Goal: Information Seeking & Learning: Learn about a topic

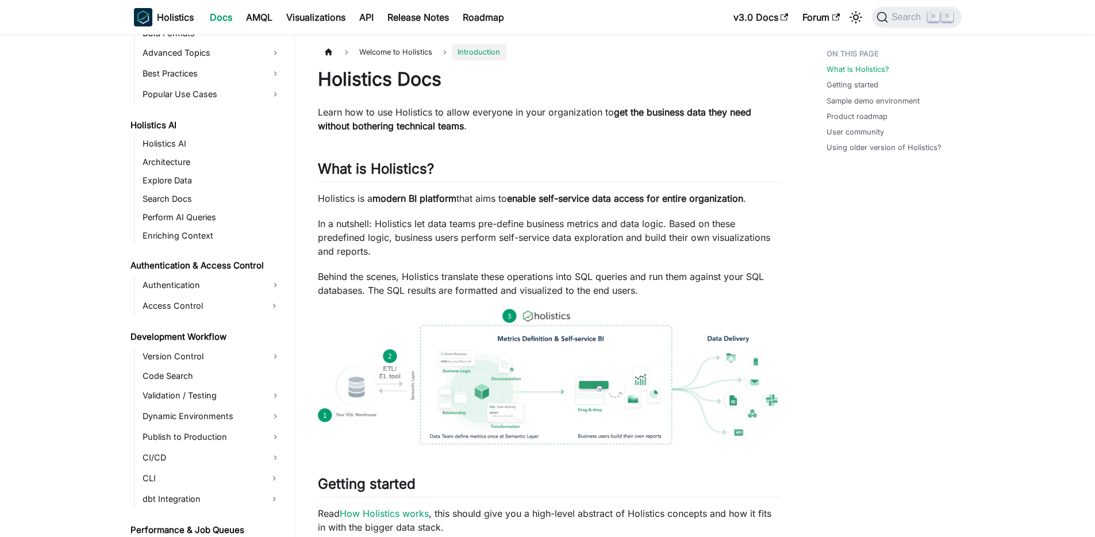
scroll to position [512, 0]
click at [210, 368] on link "Code Search" at bounding box center [211, 375] width 145 height 16
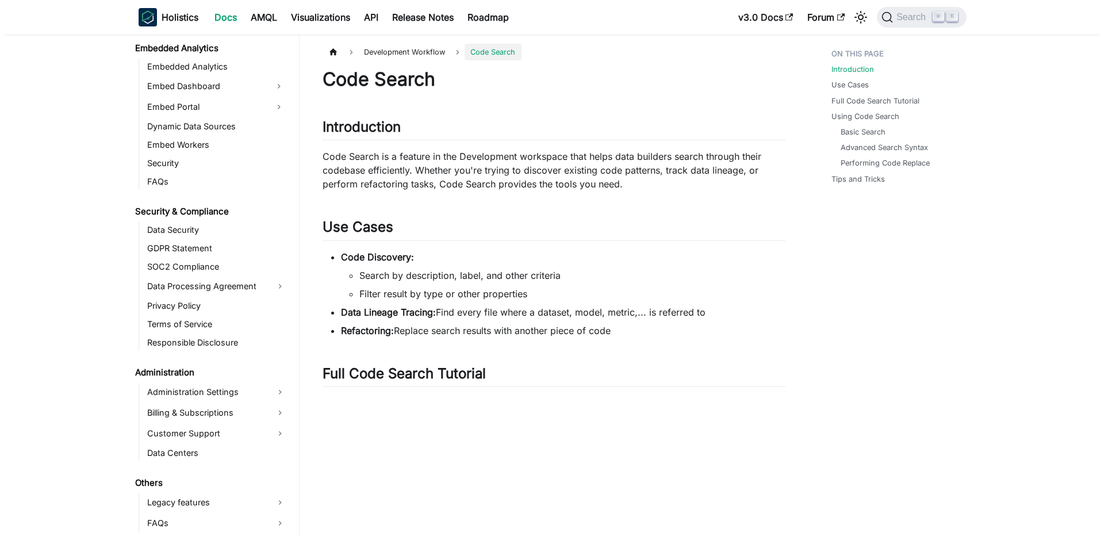
scroll to position [2, 0]
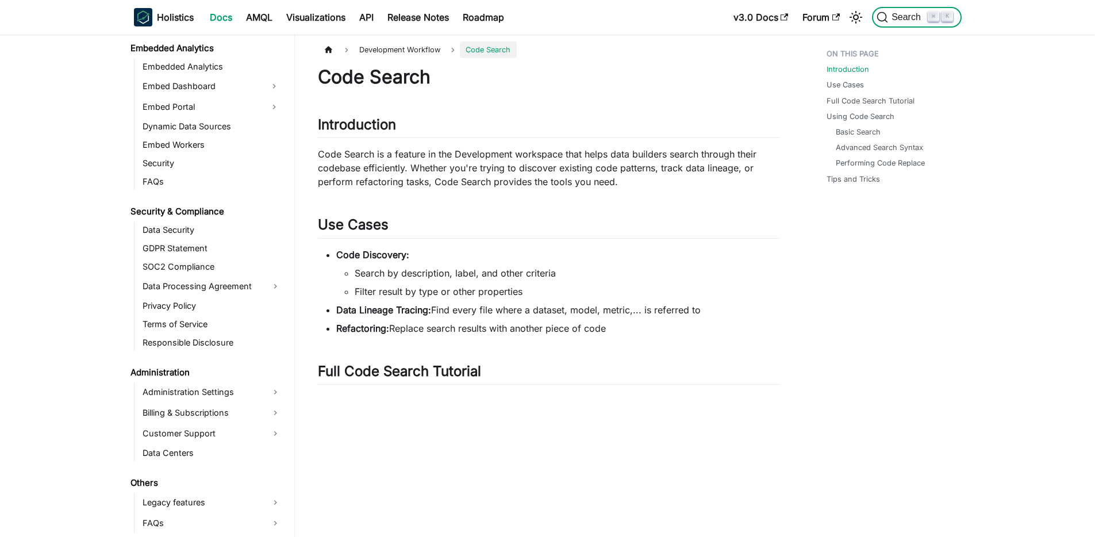
click at [915, 17] on span "Search" at bounding box center [908, 17] width 40 height 10
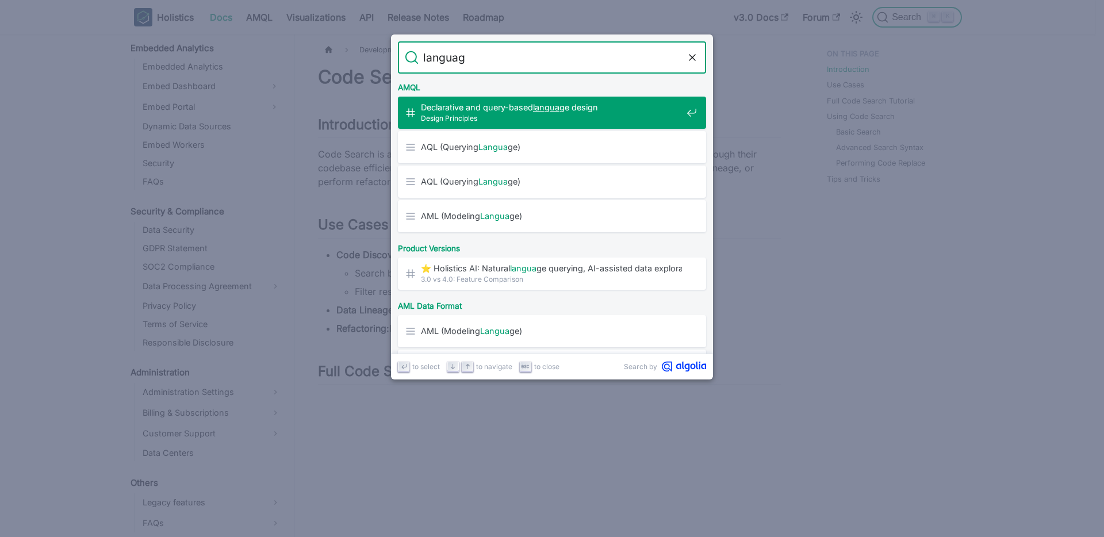
type input "language"
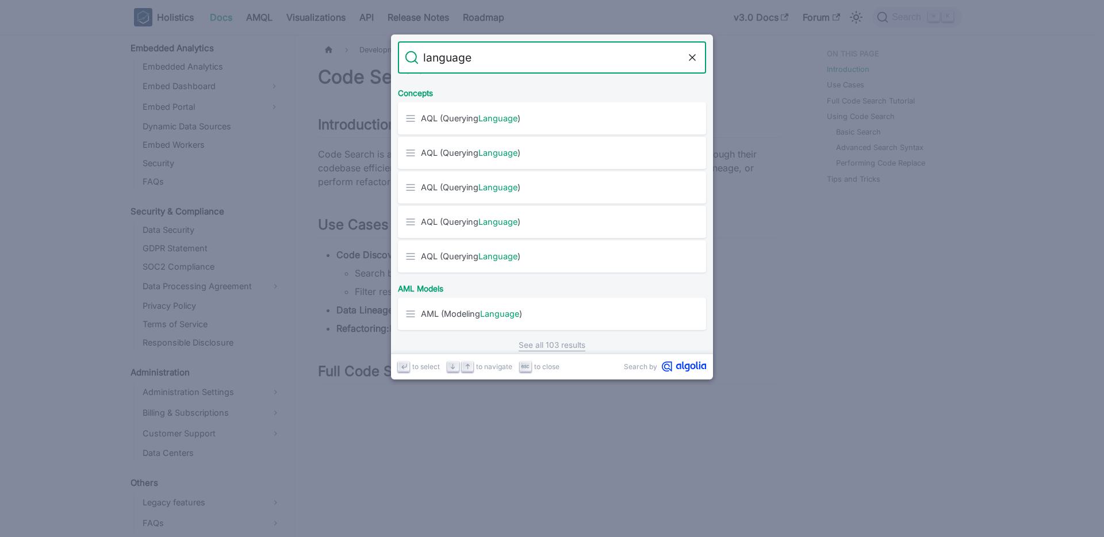
scroll to position [569, 0]
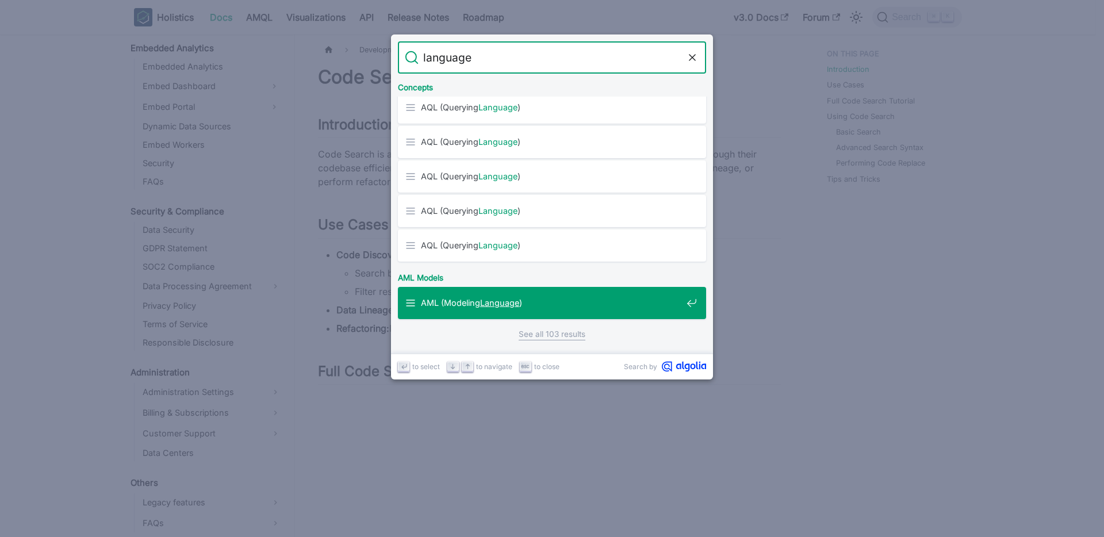
click at [553, 302] on span "AML (Modeling Language )" at bounding box center [551, 302] width 261 height 11
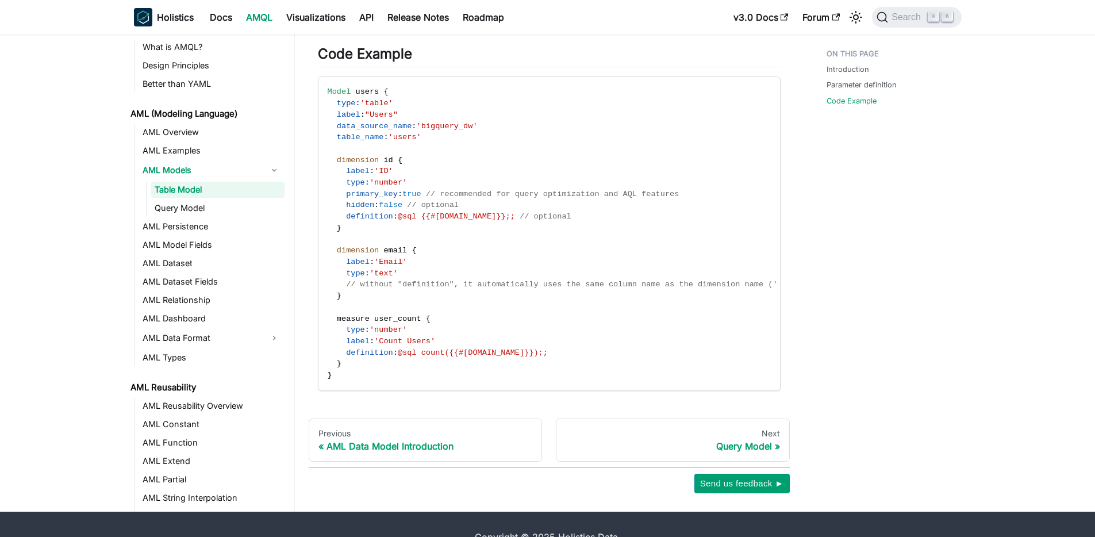
scroll to position [574, 0]
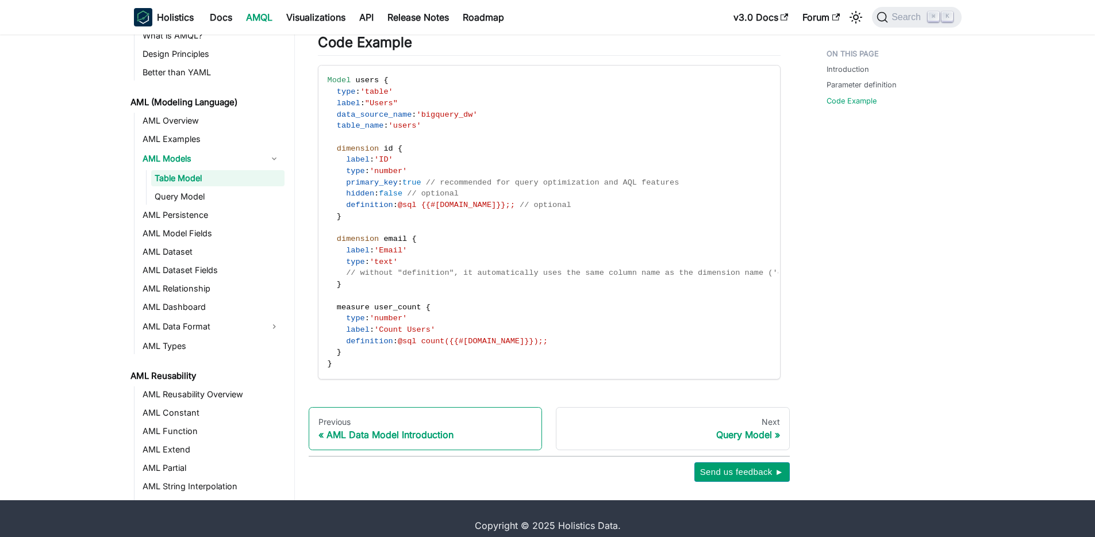
click at [429, 435] on link "Previous AML Data Model Introduction" at bounding box center [426, 429] width 234 height 44
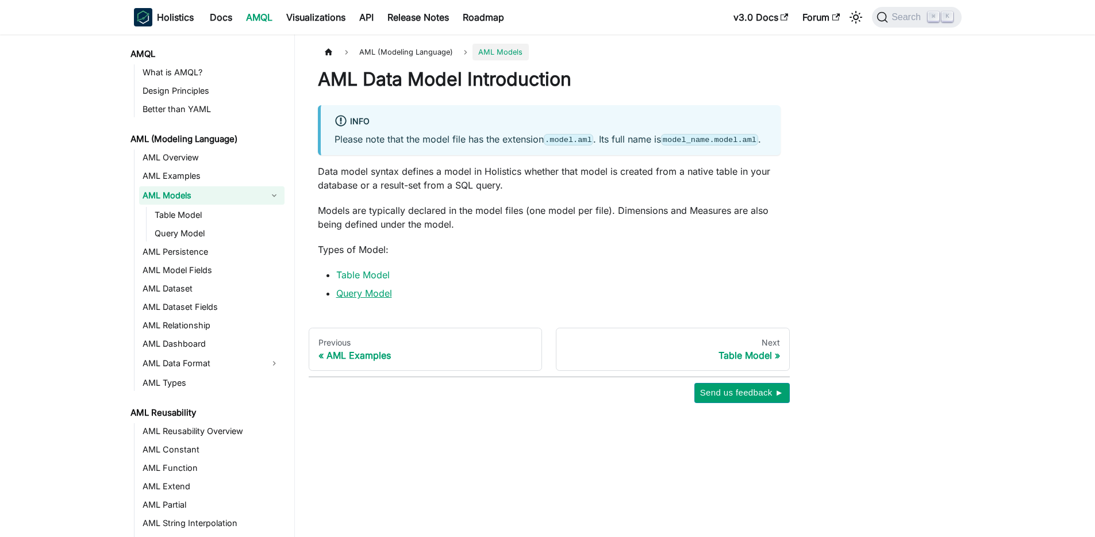
click at [360, 299] on link "Query Model" at bounding box center [364, 292] width 56 height 11
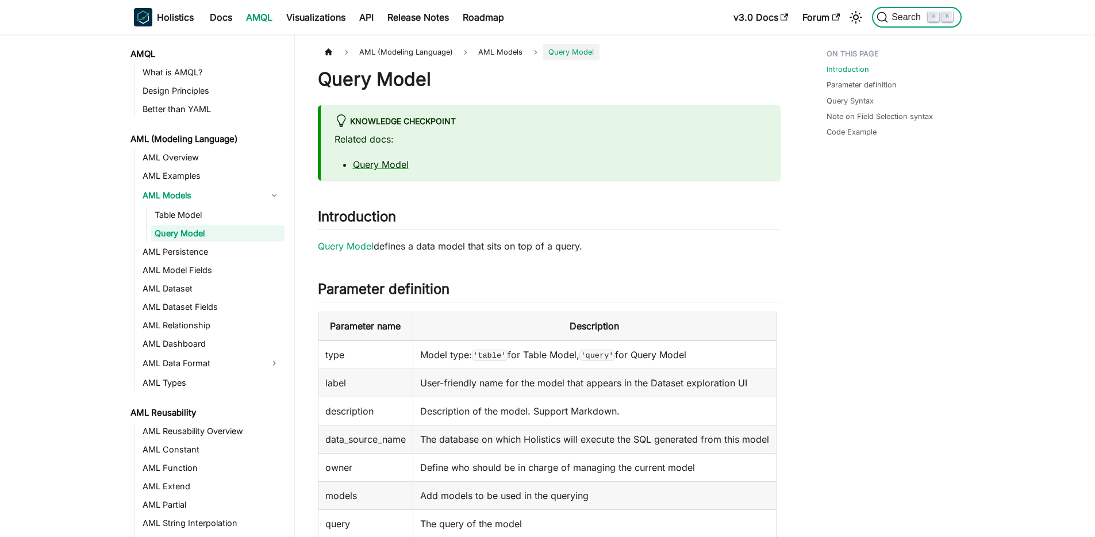
click at [895, 22] on span "Search" at bounding box center [902, 16] width 51 height 11
click at [385, 52] on span "AML (Modeling Language)" at bounding box center [406, 52] width 105 height 17
click at [401, 54] on span "AML (Modeling Language)" at bounding box center [406, 52] width 105 height 17
click at [199, 159] on link "AML Overview" at bounding box center [211, 157] width 145 height 16
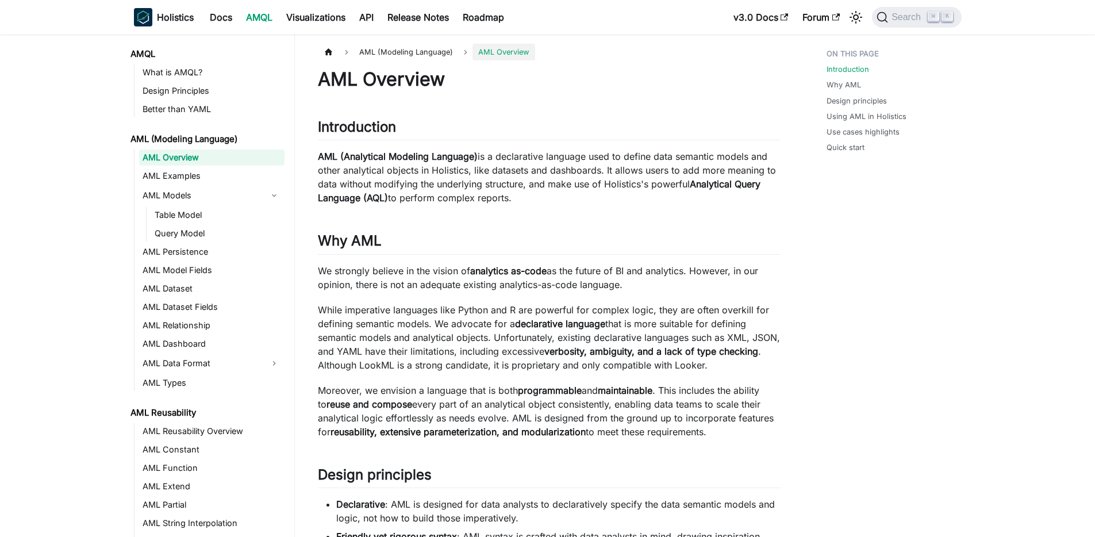
drag, startPoint x: 680, startPoint y: 158, endPoint x: 736, endPoint y: 153, distance: 57.1
click at [736, 153] on p "AML (Analytical Modeling Language) is a declarative language used to define dat…" at bounding box center [549, 176] width 463 height 55
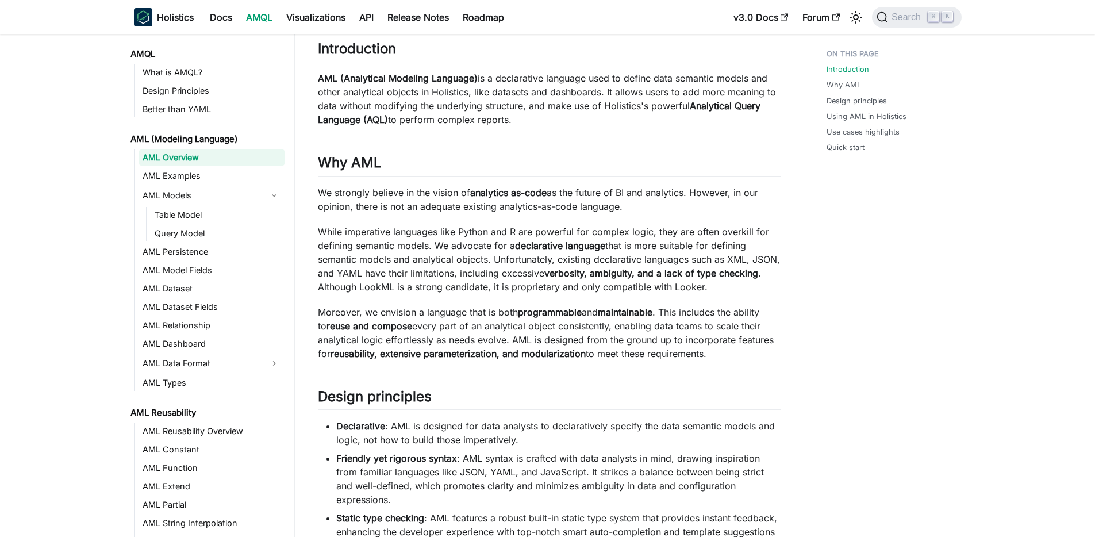
scroll to position [84, 0]
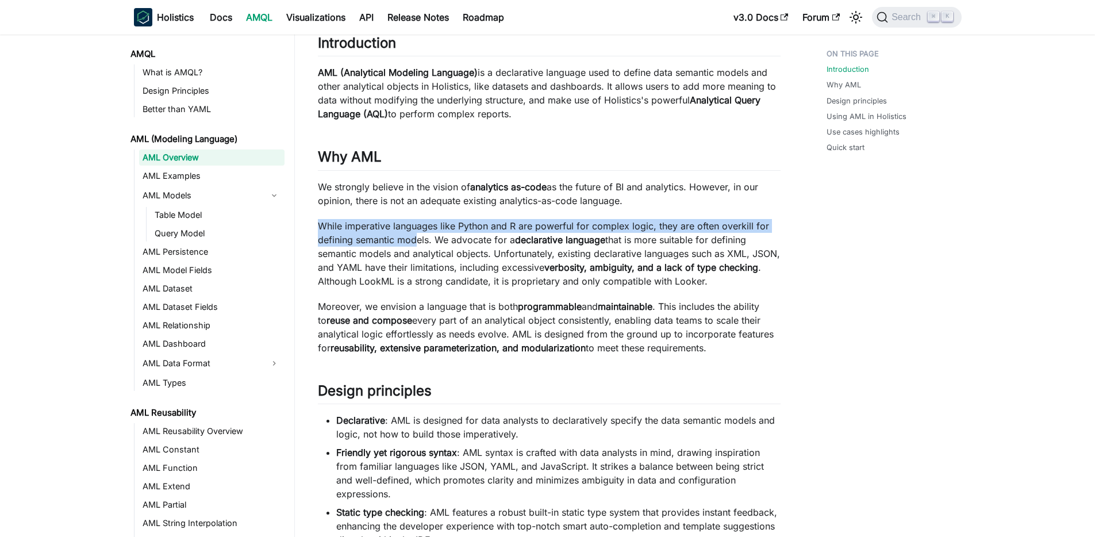
drag, startPoint x: 321, startPoint y: 225, endPoint x: 417, endPoint y: 245, distance: 98.2
click at [417, 245] on p "While imperative languages like Python and R are powerful for complex logic, th…" at bounding box center [549, 253] width 463 height 69
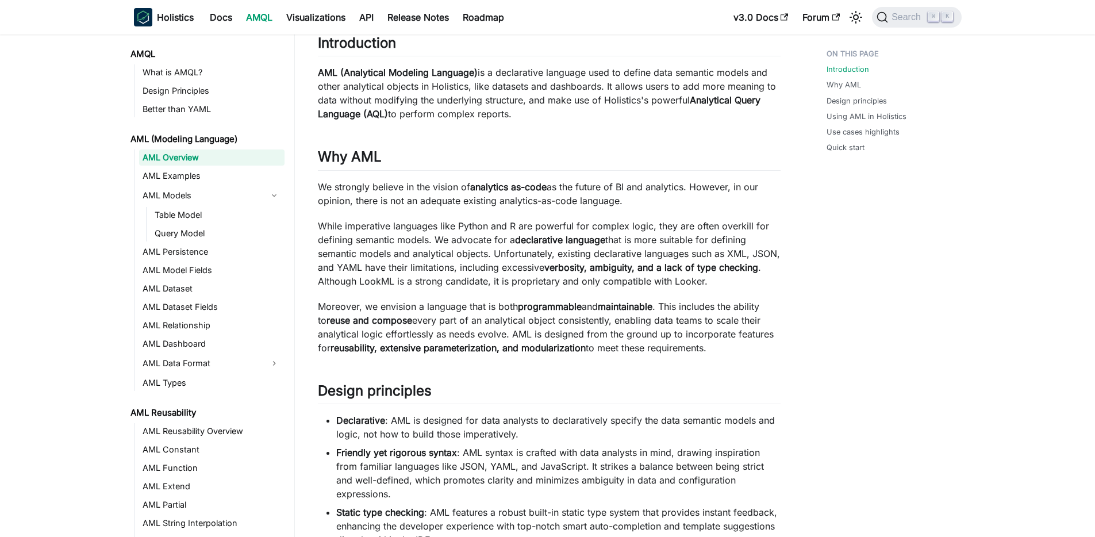
click at [445, 245] on p "While imperative languages like Python and R are powerful for complex logic, th…" at bounding box center [549, 253] width 463 height 69
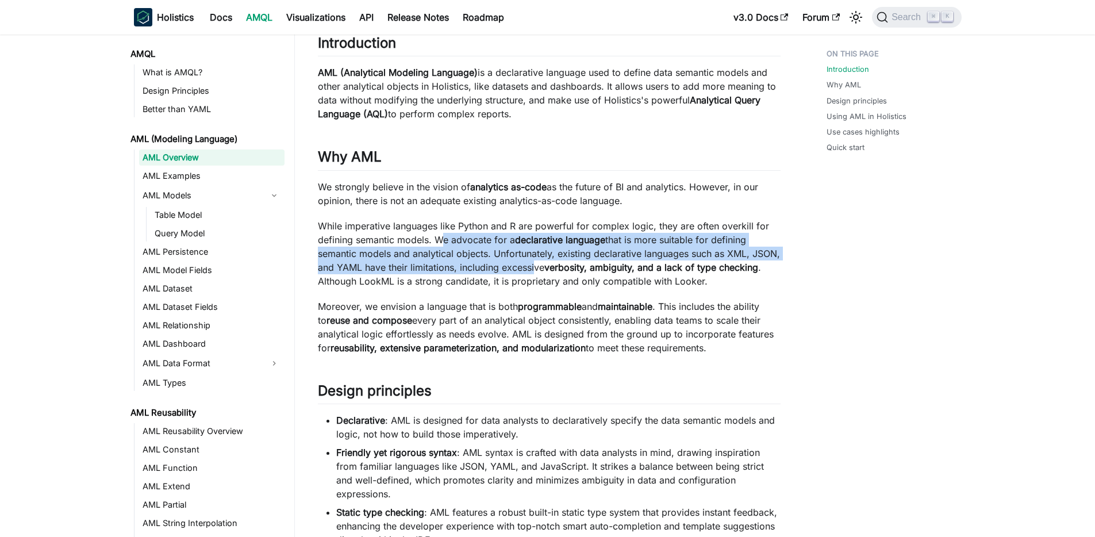
drag, startPoint x: 444, startPoint y: 245, endPoint x: 565, endPoint y: 264, distance: 122.3
click at [563, 264] on p "While imperative languages like Python and R are powerful for complex logic, th…" at bounding box center [549, 253] width 463 height 69
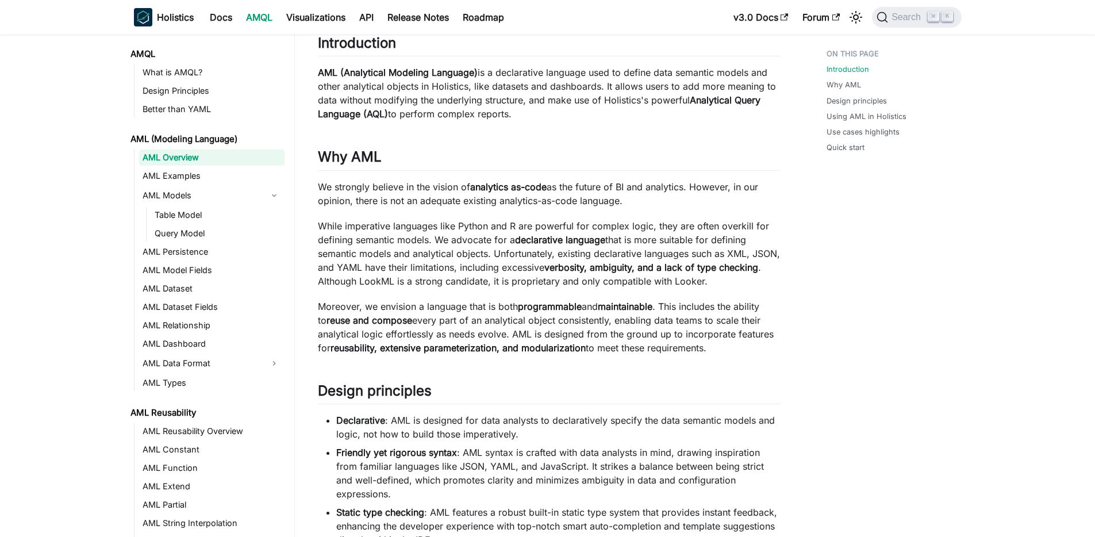
drag, startPoint x: 585, startPoint y: 266, endPoint x: 425, endPoint y: 282, distance: 160.1
click at [426, 282] on p "While imperative languages like Python and R are powerful for complex logic, th…" at bounding box center [549, 253] width 463 height 69
drag, startPoint x: 584, startPoint y: 267, endPoint x: 555, endPoint y: 281, distance: 31.9
click at [574, 274] on p "While imperative languages like Python and R are powerful for complex logic, th…" at bounding box center [549, 253] width 463 height 69
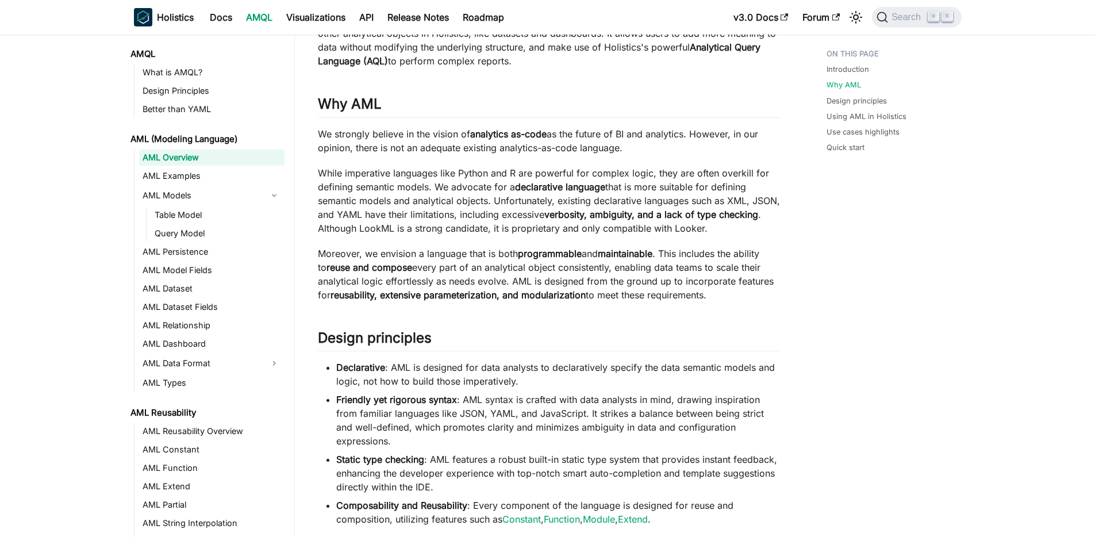
scroll to position [145, 0]
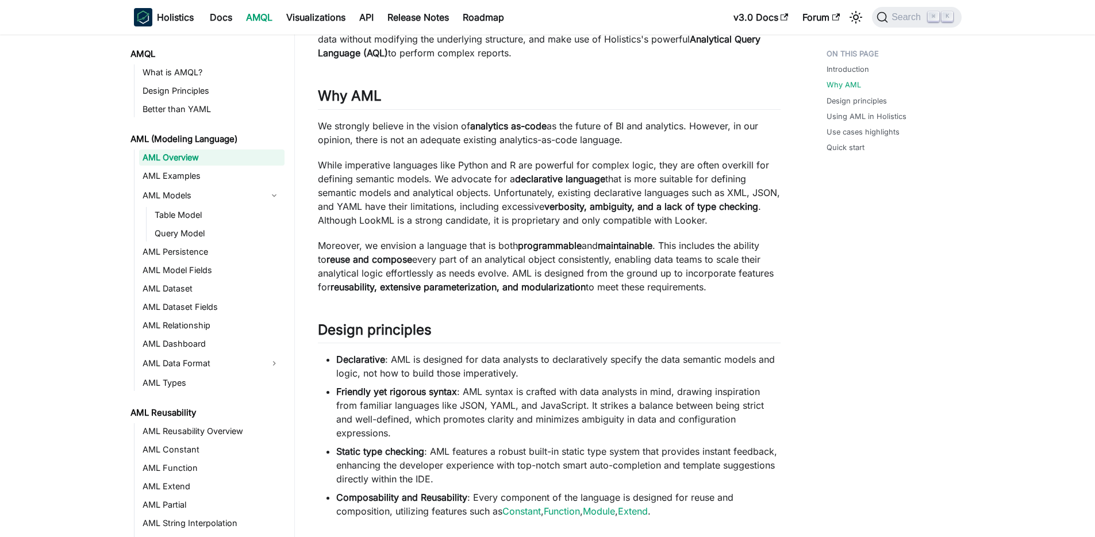
drag, startPoint x: 313, startPoint y: 244, endPoint x: 771, endPoint y: 285, distance: 459.4
click at [771, 285] on article "AML (Modeling Language) AML Overview On this page AML Overview Introduction ​ A…" at bounding box center [549, 531] width 481 height 1264
click at [771, 285] on p "Moreover, we envision a language that is both programmable and maintainable . T…" at bounding box center [549, 266] width 463 height 55
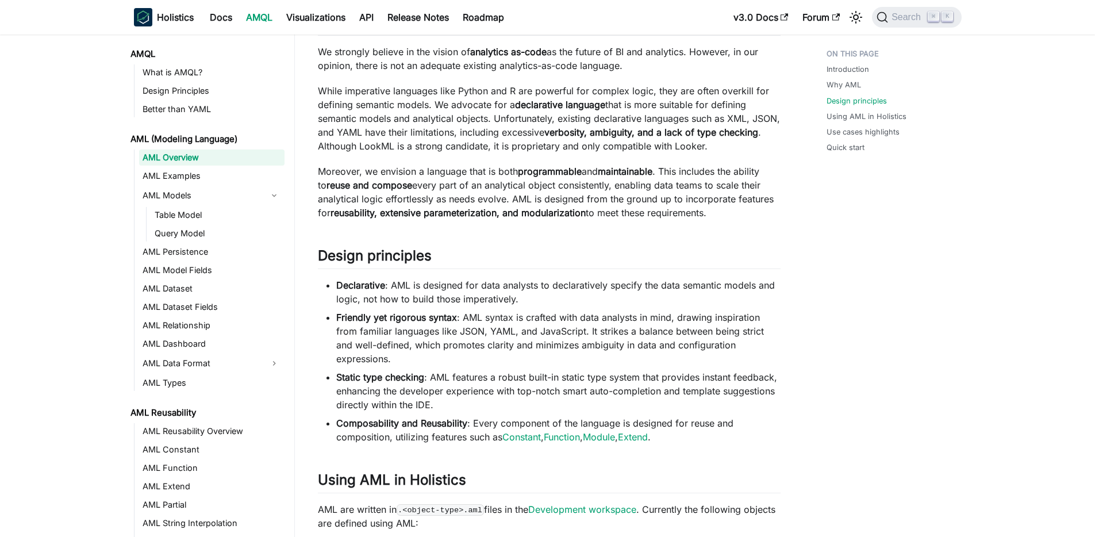
scroll to position [238, 0]
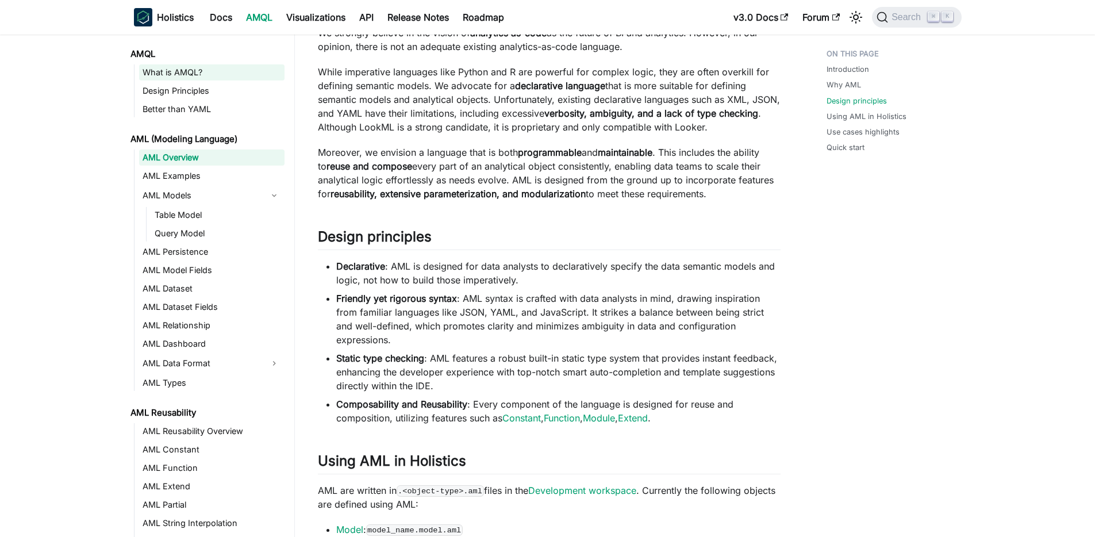
click at [189, 74] on link "What is AMQL?" at bounding box center [211, 72] width 145 height 16
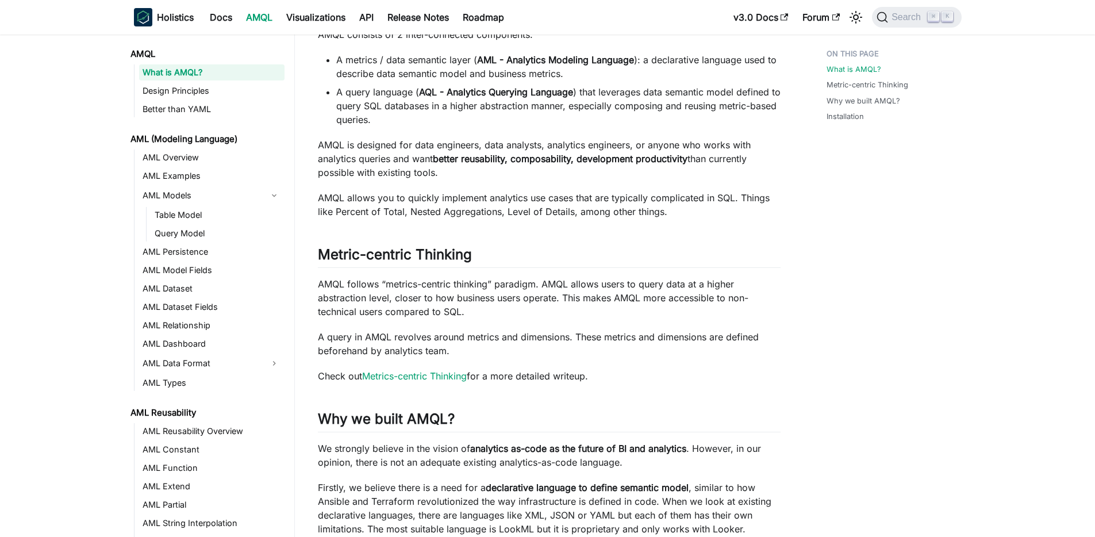
scroll to position [76, 0]
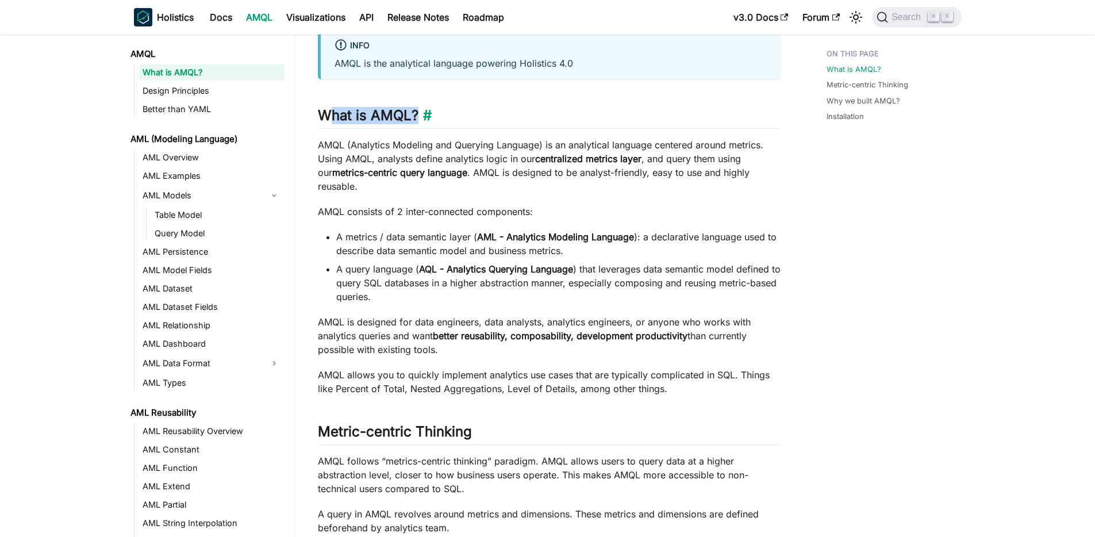
drag, startPoint x: 414, startPoint y: 116, endPoint x: 328, endPoint y: 109, distance: 86.5
click at [328, 109] on h2 "What is AMQL? ​" at bounding box center [549, 118] width 463 height 22
drag, startPoint x: 483, startPoint y: 219, endPoint x: 494, endPoint y: 219, distance: 10.3
click at [494, 231] on strong "AML - Analytics Modeling Language" at bounding box center [555, 236] width 157 height 11
click at [419, 263] on strong "AQL - Analytics Querying Language" at bounding box center [496, 268] width 154 height 11
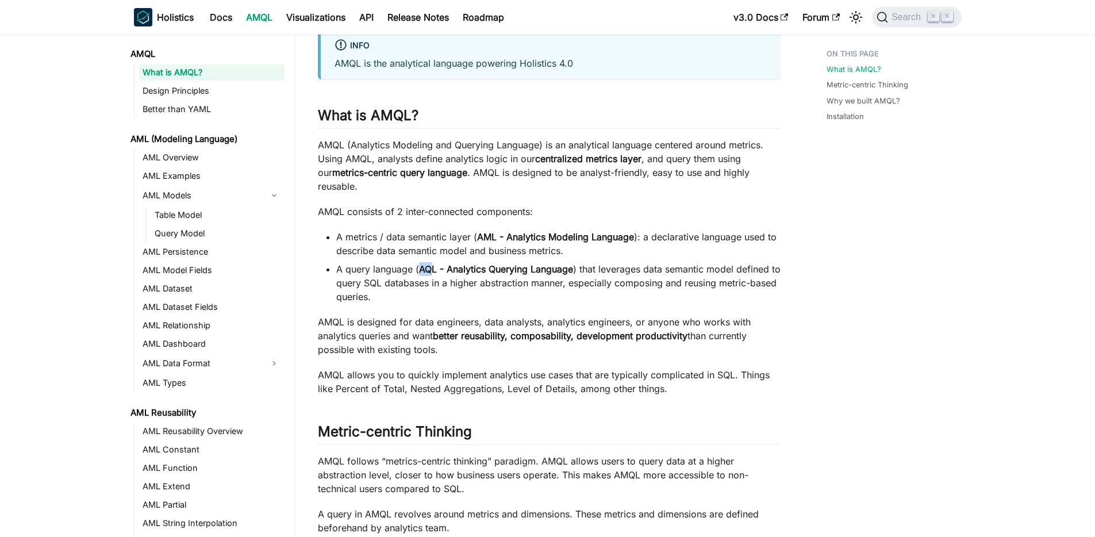
drag, startPoint x: 417, startPoint y: 256, endPoint x: 430, endPoint y: 255, distance: 12.7
click at [430, 262] on li "A query language ( AQL - Analytics Querying Language ) that leverages data sema…" at bounding box center [558, 282] width 444 height 41
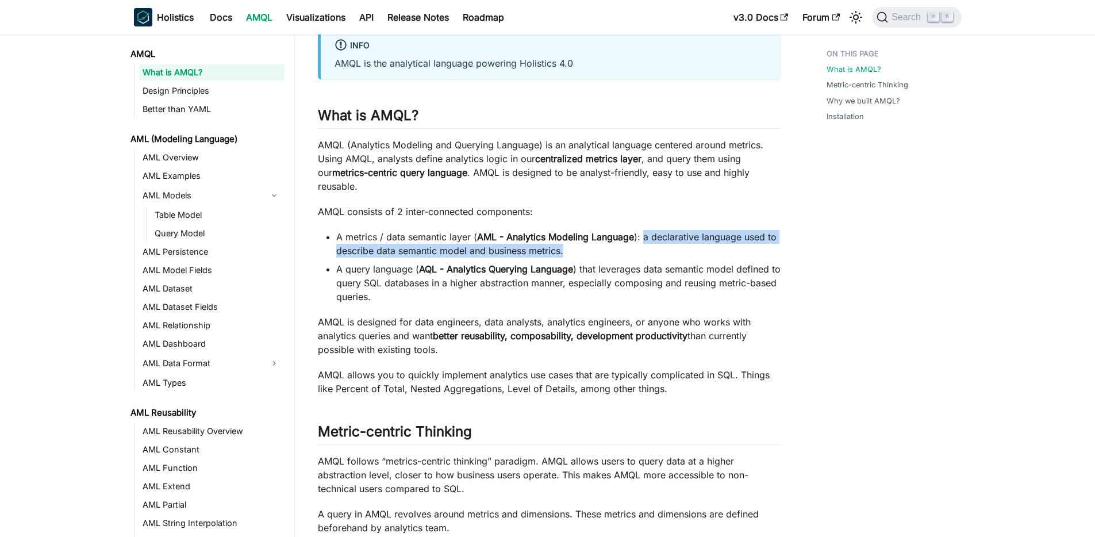
drag, startPoint x: 582, startPoint y: 242, endPoint x: 642, endPoint y: 221, distance: 63.3
click at [642, 230] on li "A metrics / data semantic layer ( AML - Analytics Modeling Language ): a declar…" at bounding box center [558, 244] width 444 height 28
click at [404, 271] on li "A query language ( AQL - Analytics Querying Language ) that leverages data sema…" at bounding box center [558, 282] width 444 height 41
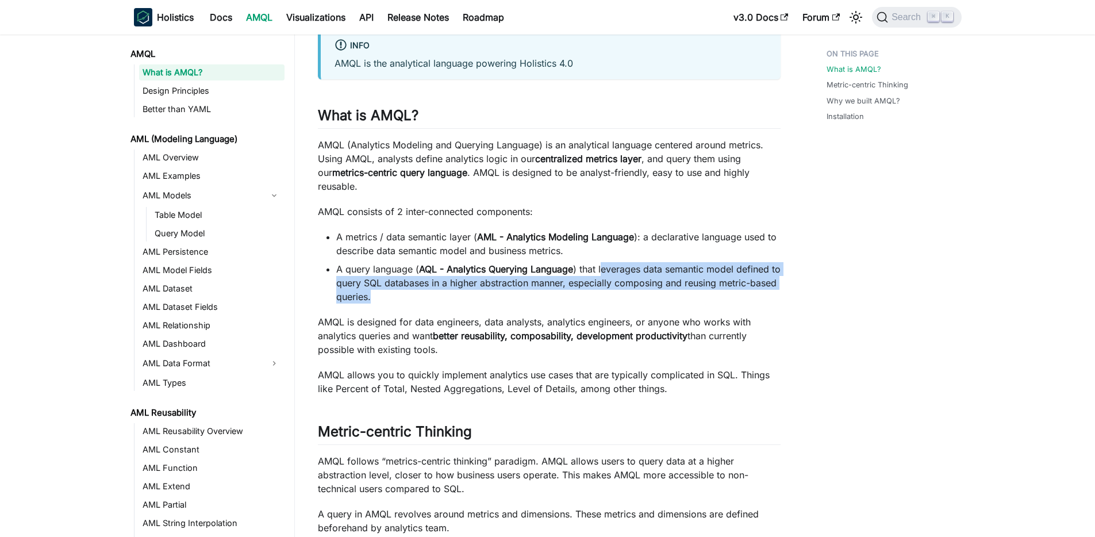
drag, startPoint x: 401, startPoint y: 281, endPoint x: 602, endPoint y: 256, distance: 202.2
click at [602, 262] on li "A query language ( AQL - Analytics Querying Language ) that leverages data sema…" at bounding box center [558, 282] width 444 height 41
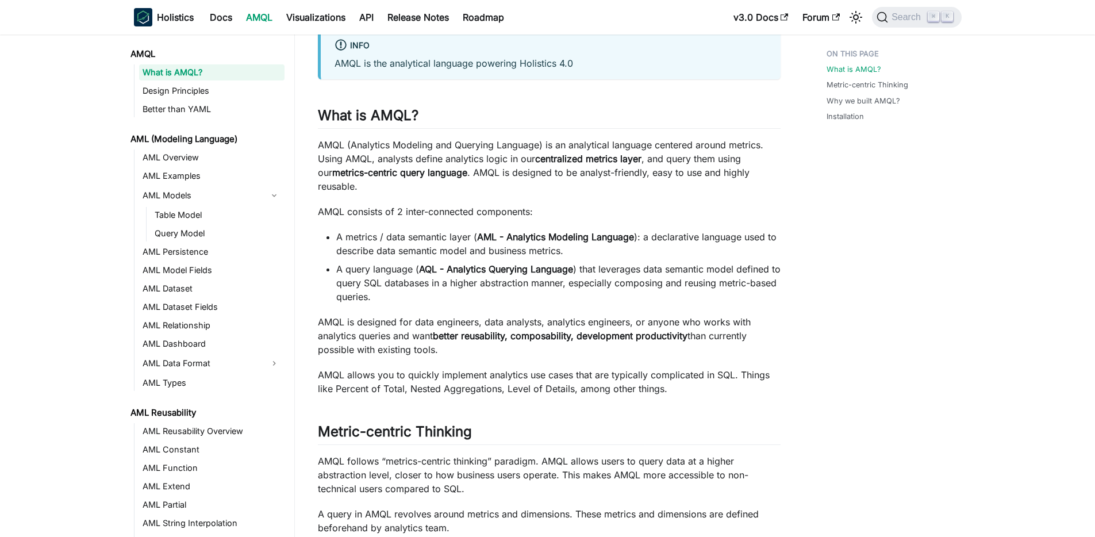
click at [555, 292] on div "What is AMQL? info AMQL is the analytical language powering Holistics 4.0 What …" at bounding box center [549, 441] width 463 height 899
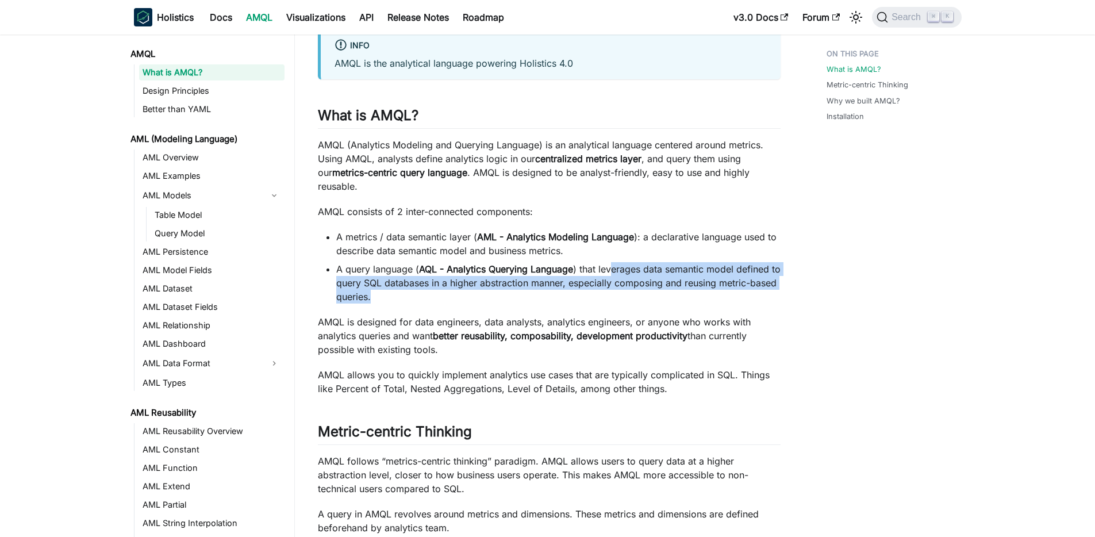
drag, startPoint x: 552, startPoint y: 282, endPoint x: 612, endPoint y: 249, distance: 68.2
click at [612, 262] on li "A query language ( AQL - Analytics Querying Language ) that leverages data sema…" at bounding box center [558, 282] width 444 height 41
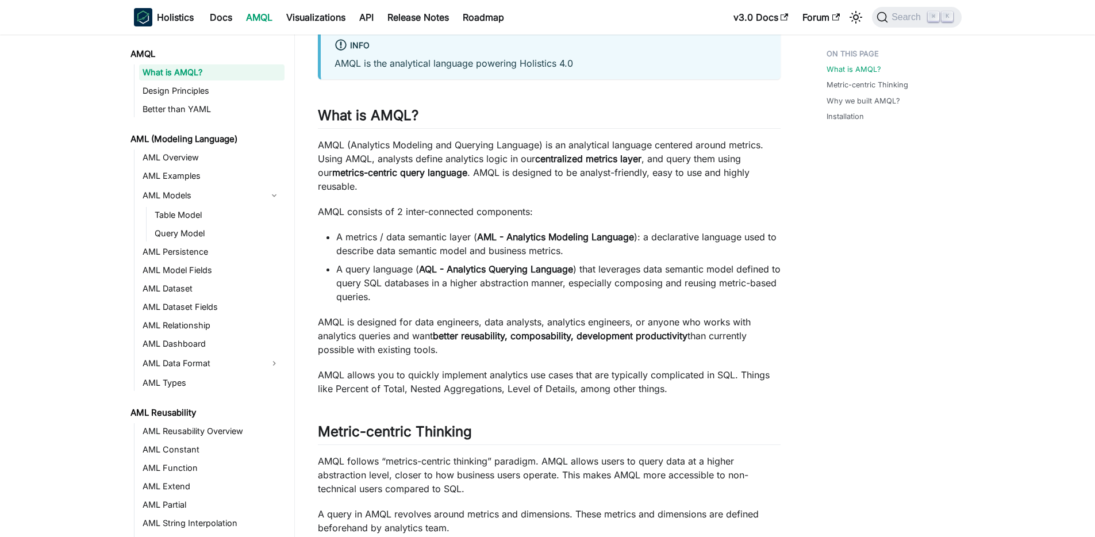
click at [593, 237] on li "A metrics / data semantic layer ( AML - Analytics Modeling Language ): a declar…" at bounding box center [558, 244] width 444 height 28
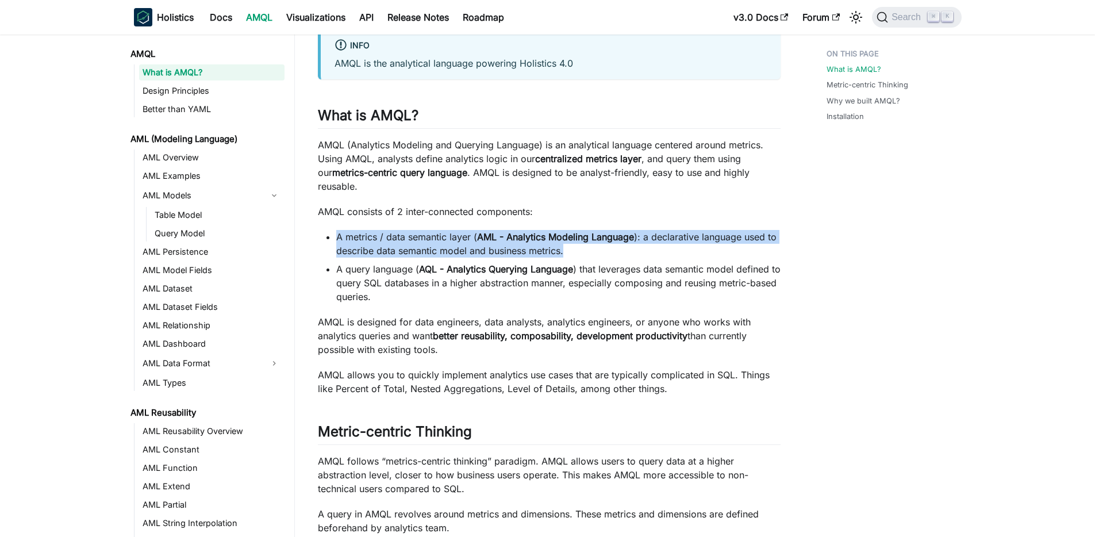
drag, startPoint x: 560, startPoint y: 232, endPoint x: 484, endPoint y: 218, distance: 77.1
click at [485, 230] on li "A metrics / data semantic layer ( AML - Analytics Modeling Language ): a declar…" at bounding box center [558, 244] width 444 height 28
click at [484, 231] on strong "AML - Analytics Modeling Language" at bounding box center [555, 236] width 157 height 11
drag, startPoint x: 571, startPoint y: 238, endPoint x: 480, endPoint y: 222, distance: 92.8
click at [480, 230] on li "A metrics / data semantic layer ( AML - Analytics Modeling Language ): a declar…" at bounding box center [558, 244] width 444 height 28
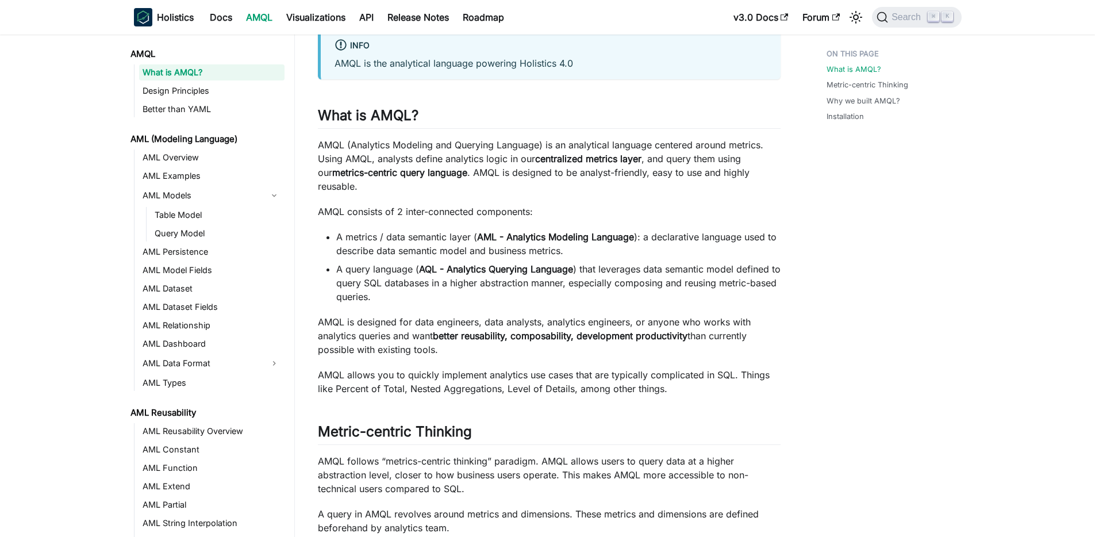
click at [570, 234] on li "A metrics / data semantic layer ( AML - Analytics Modeling Language ): a declar…" at bounding box center [558, 244] width 444 height 28
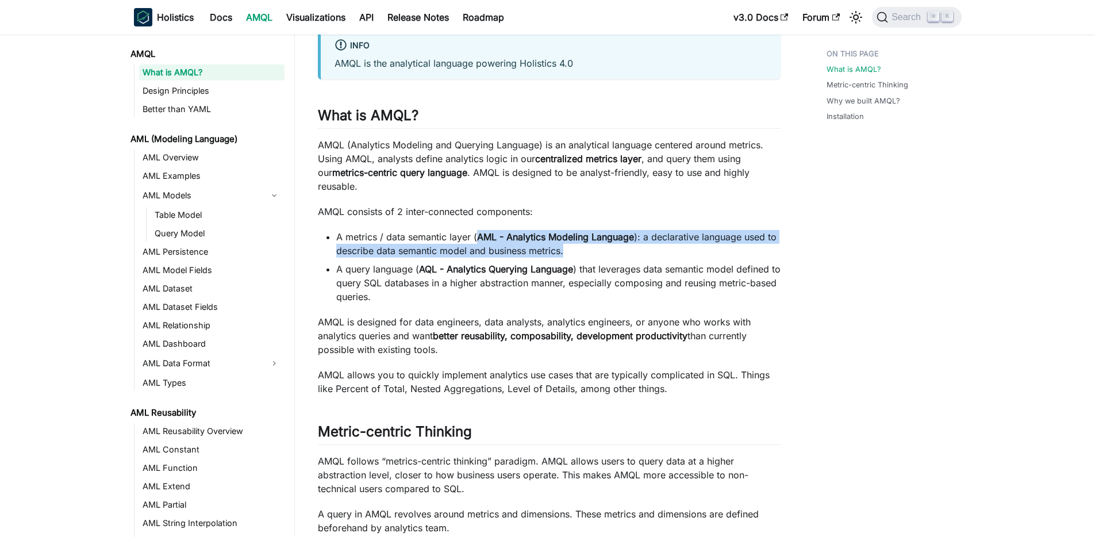
drag, startPoint x: 525, startPoint y: 229, endPoint x: 479, endPoint y: 222, distance: 46.6
click at [479, 230] on li "A metrics / data semantic layer ( AML - Analytics Modeling Language ): a declar…" at bounding box center [558, 244] width 444 height 28
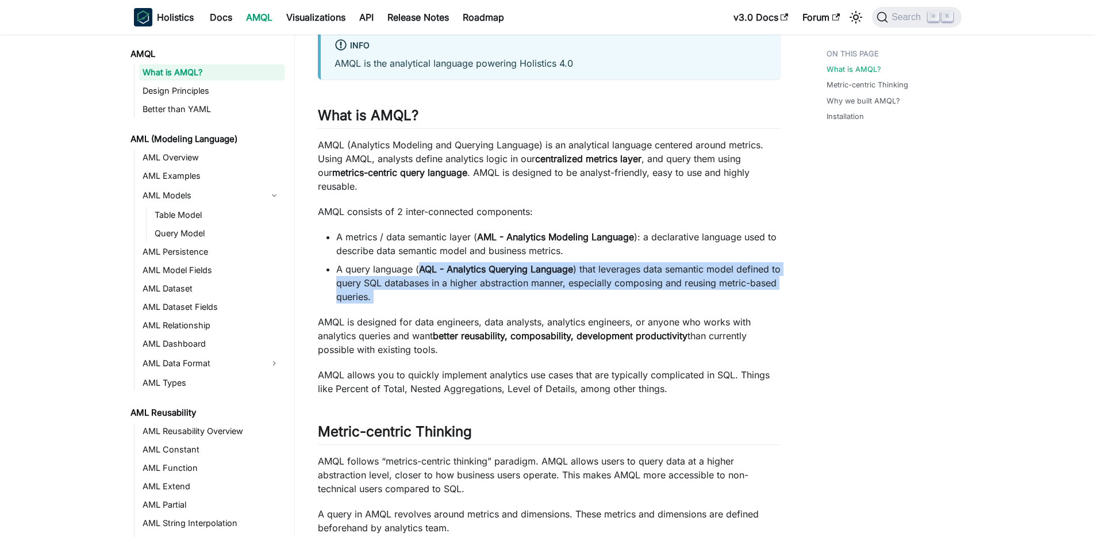
drag, startPoint x: 421, startPoint y: 291, endPoint x: 420, endPoint y: 257, distance: 33.9
click at [420, 257] on div "What is AMQL? info AMQL is the analytical language powering Holistics 4.0 What …" at bounding box center [549, 441] width 463 height 899
click at [420, 263] on strong "AQL - Analytics Querying Language" at bounding box center [496, 268] width 154 height 11
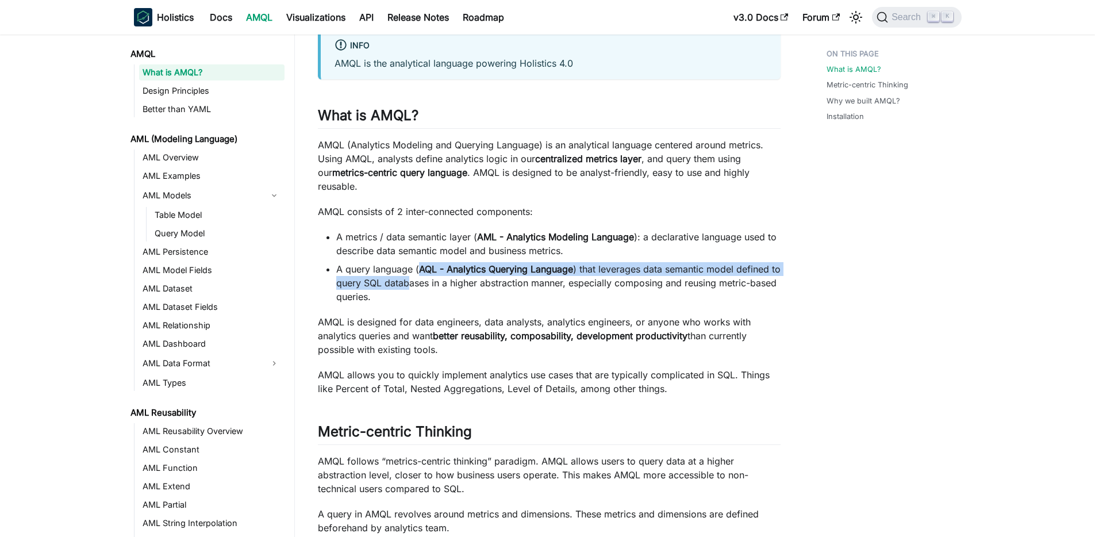
drag, startPoint x: 422, startPoint y: 275, endPoint x: 421, endPoint y: 257, distance: 17.8
click at [421, 262] on li "A query language ( AQL - Analytics Querying Language ) that leverages data sema…" at bounding box center [558, 282] width 444 height 41
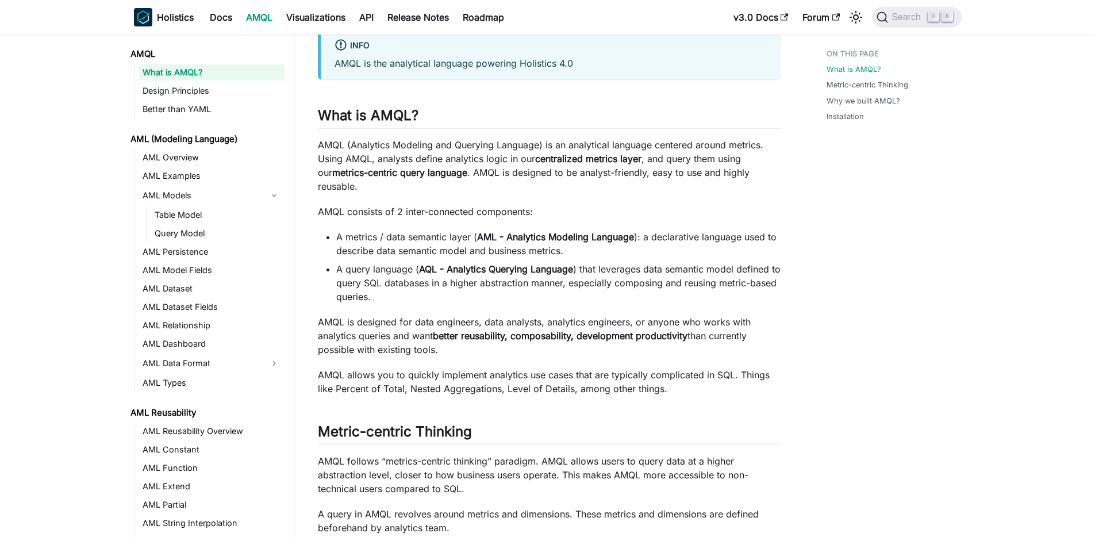
click at [419, 285] on li "A query language ( AQL - Analytics Querying Language ) that leverages data sema…" at bounding box center [558, 282] width 444 height 41
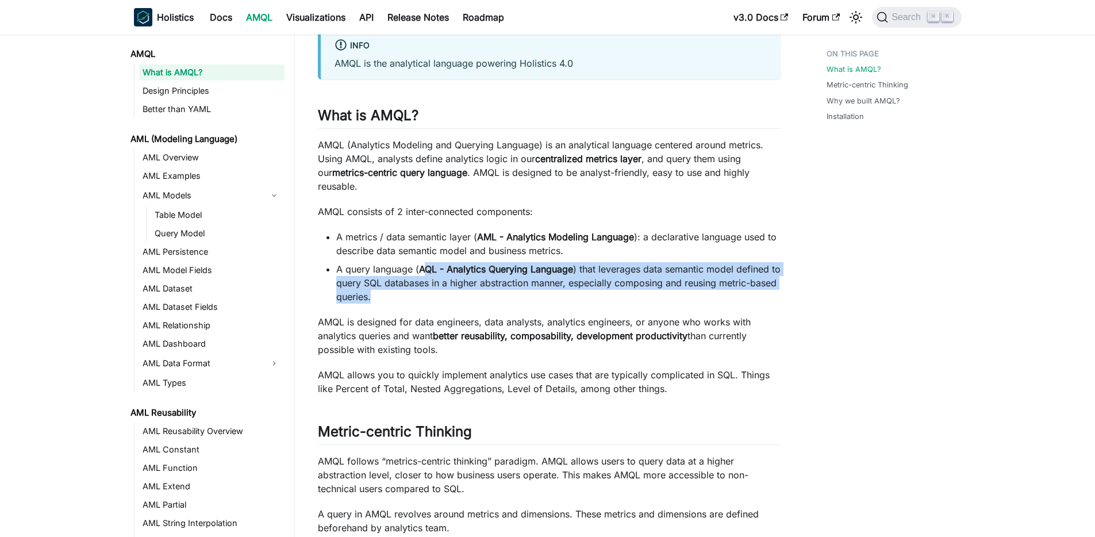
drag, startPoint x: 413, startPoint y: 282, endPoint x: 422, endPoint y: 258, distance: 25.8
click at [422, 262] on li "A query language ( AQL - Analytics Querying Language ) that leverages data sema…" at bounding box center [558, 282] width 444 height 41
click at [422, 263] on strong "AQL - Analytics Querying Language" at bounding box center [496, 268] width 154 height 11
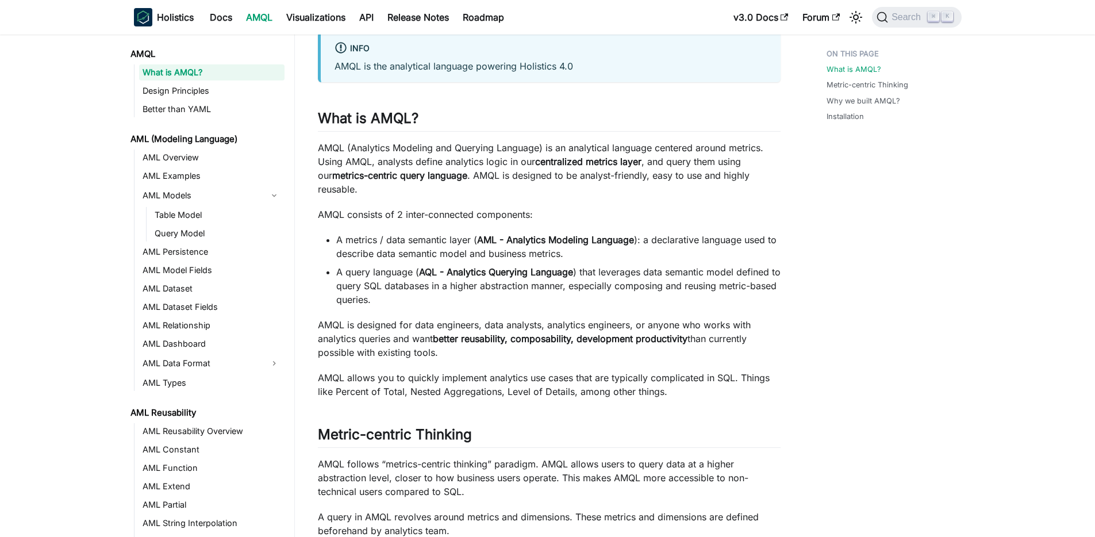
scroll to position [75, 0]
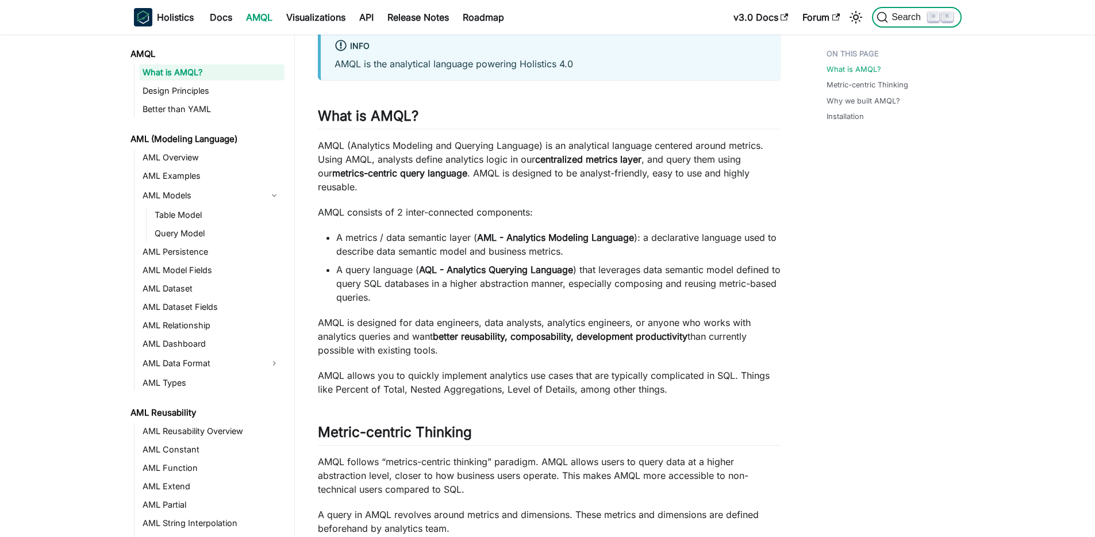
click at [909, 21] on span "Search" at bounding box center [908, 17] width 40 height 10
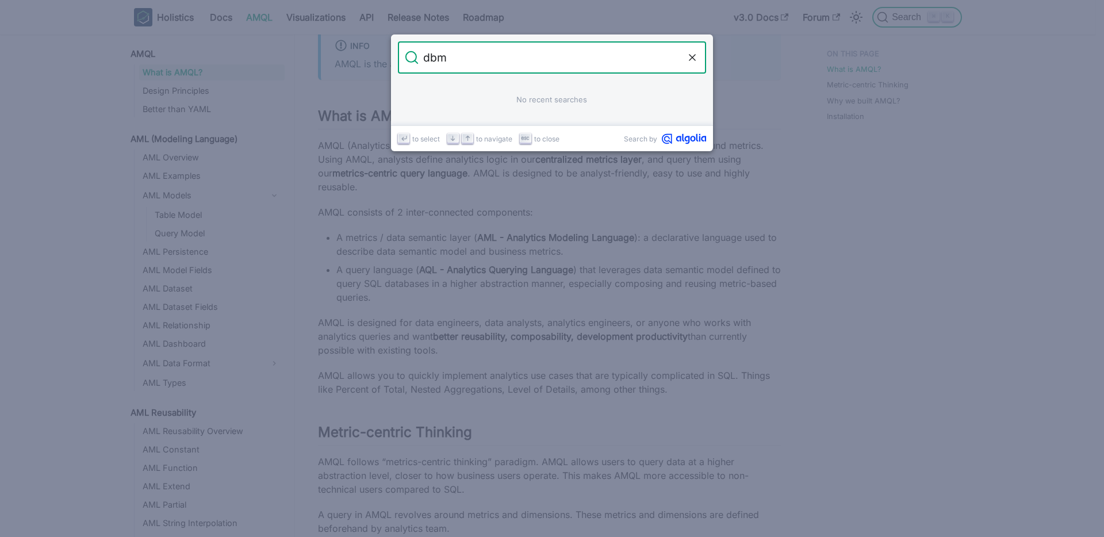
type input "dbml"
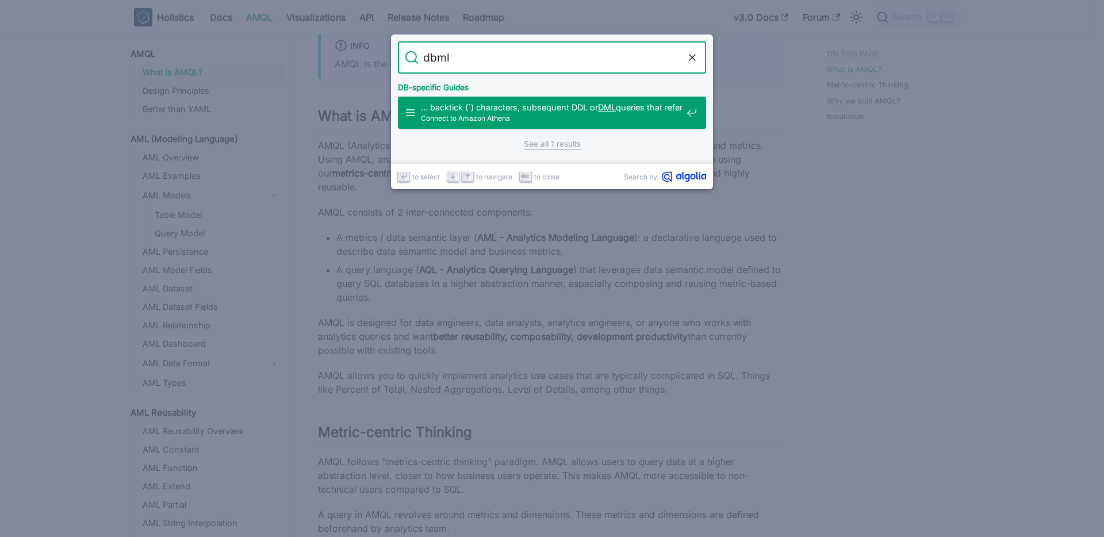
click at [580, 121] on span "Connect to Amazon Athena" at bounding box center [551, 118] width 261 height 11
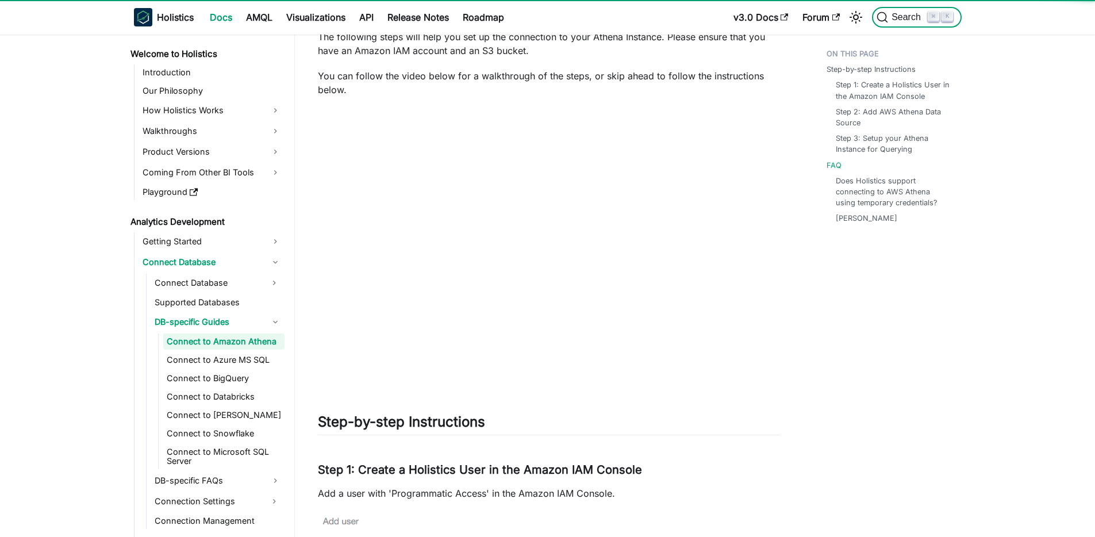
scroll to position [3789, 0]
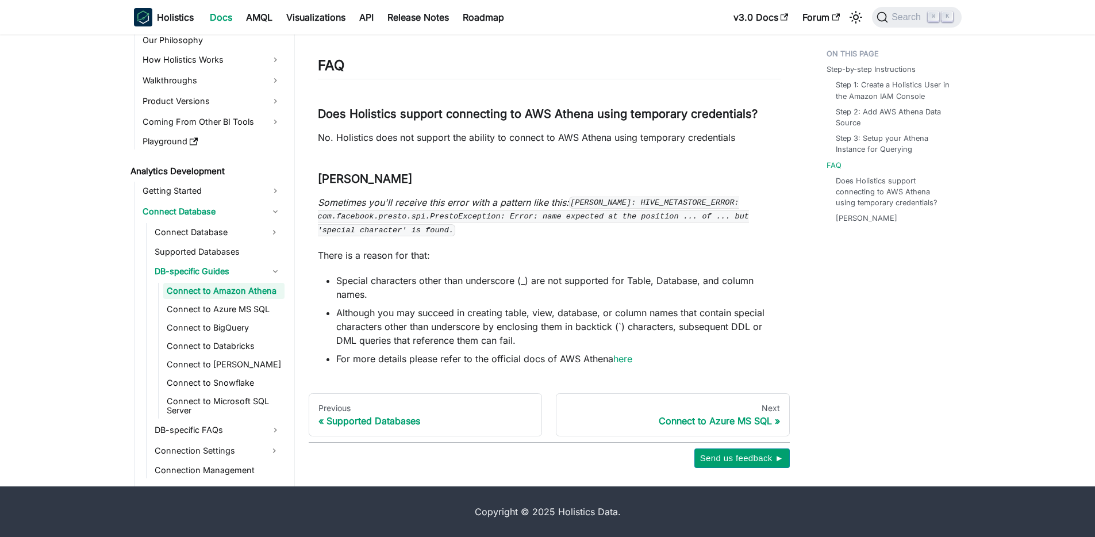
click at [305, 22] on link "Visualizations" at bounding box center [315, 17] width 73 height 18
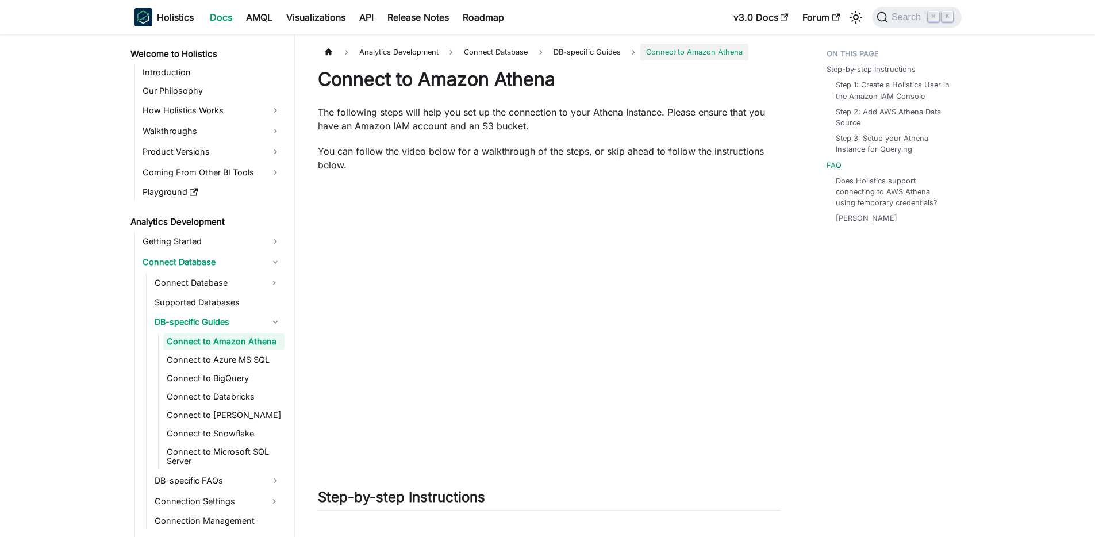
scroll to position [3789, 0]
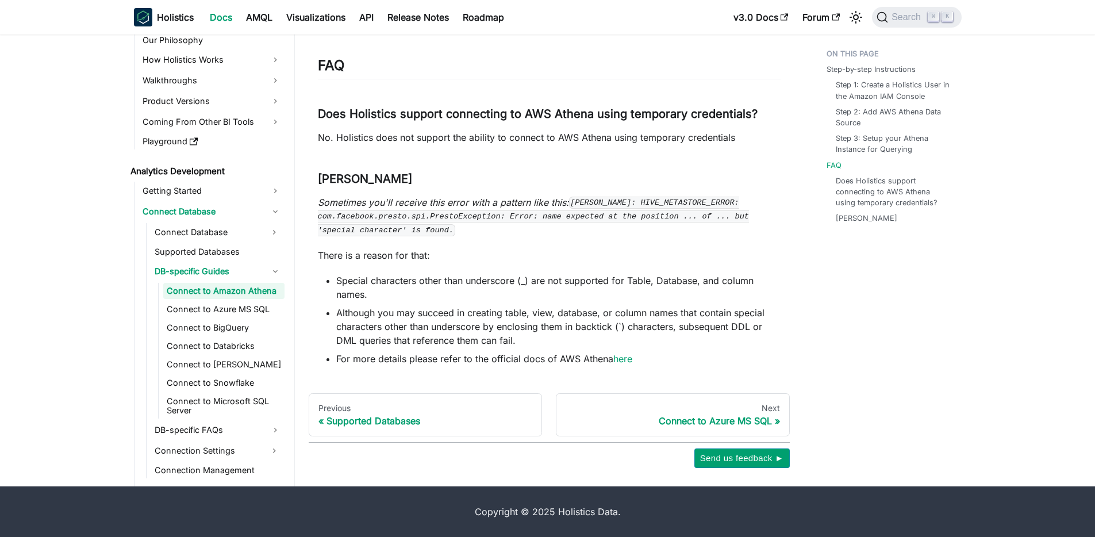
click at [189, 384] on link "Connect to Snowflake" at bounding box center [223, 383] width 121 height 16
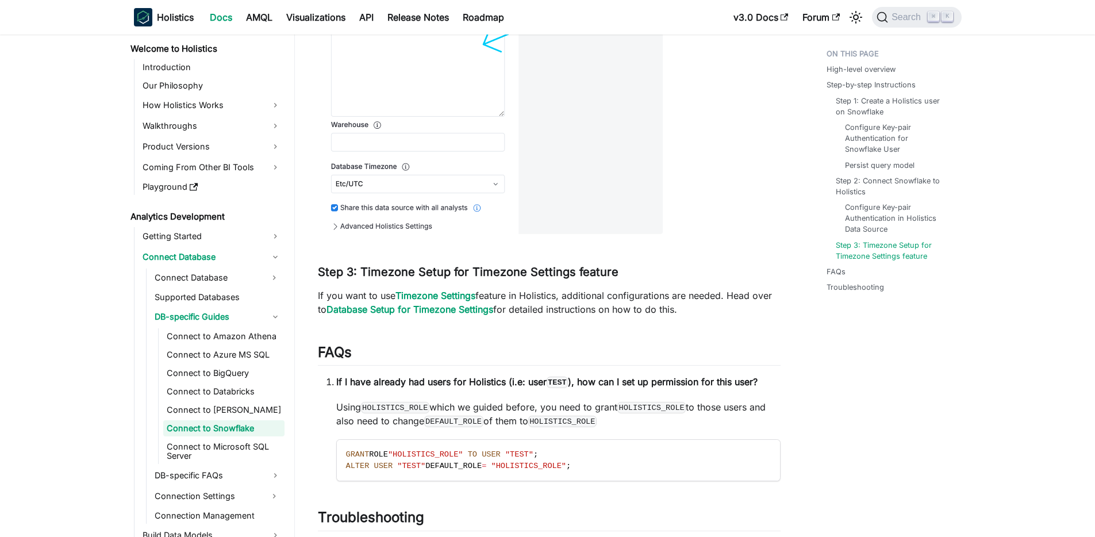
scroll to position [3944, 0]
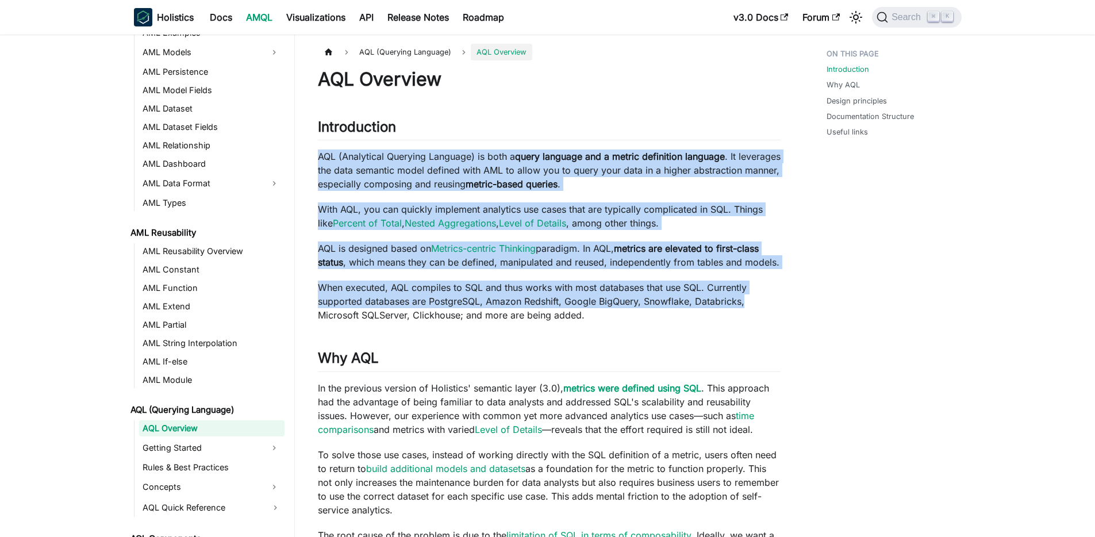
drag, startPoint x: 317, startPoint y: 158, endPoint x: 769, endPoint y: 301, distance: 473.8
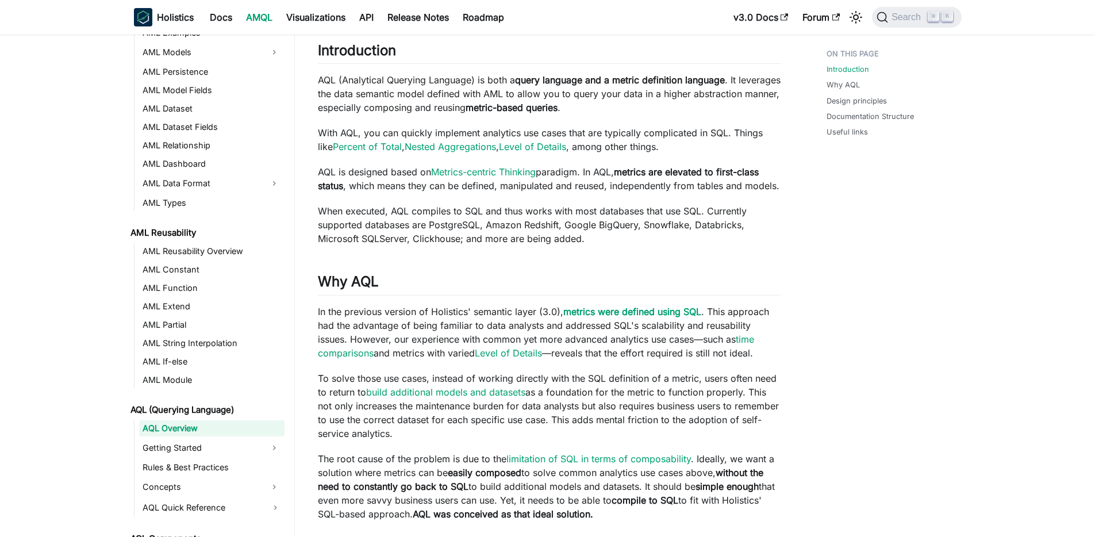
scroll to position [75, 0]
drag, startPoint x: 403, startPoint y: 135, endPoint x: 675, endPoint y: 128, distance: 272.6
click at [669, 128] on p "With AQL, you can quickly implement analytics use cases that are typically comp…" at bounding box center [549, 142] width 463 height 28
click at [716, 129] on p "With AQL, you can quickly implement analytics use cases that are typically comp…" at bounding box center [549, 142] width 463 height 28
drag, startPoint x: 391, startPoint y: 211, endPoint x: 481, endPoint y: 212, distance: 89.7
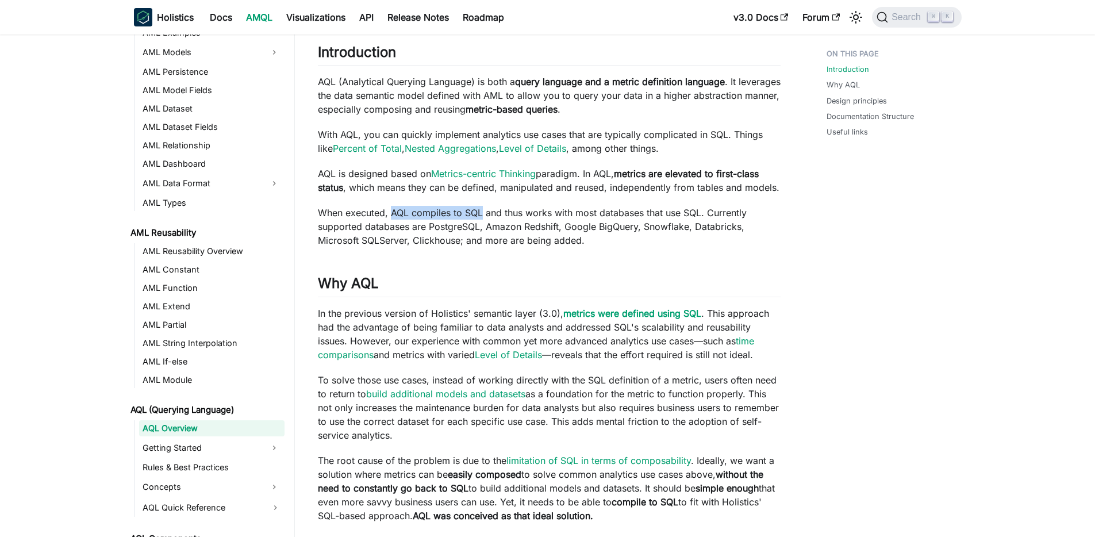
click at [481, 212] on p "When executed, AQL compiles to SQL and thus works with most databases that use …" at bounding box center [549, 226] width 463 height 41
click at [404, 213] on p "When executed, AQL compiles to SQL and thus works with most databases that use …" at bounding box center [549, 226] width 463 height 41
drag, startPoint x: 389, startPoint y: 212, endPoint x: 486, endPoint y: 210, distance: 97.2
click at [487, 209] on p "When executed, AQL compiles to SQL and thus works with most databases that use …" at bounding box center [549, 226] width 463 height 41
click at [486, 213] on p "When executed, AQL compiles to SQL and thus works with most databases that use …" at bounding box center [549, 226] width 463 height 41
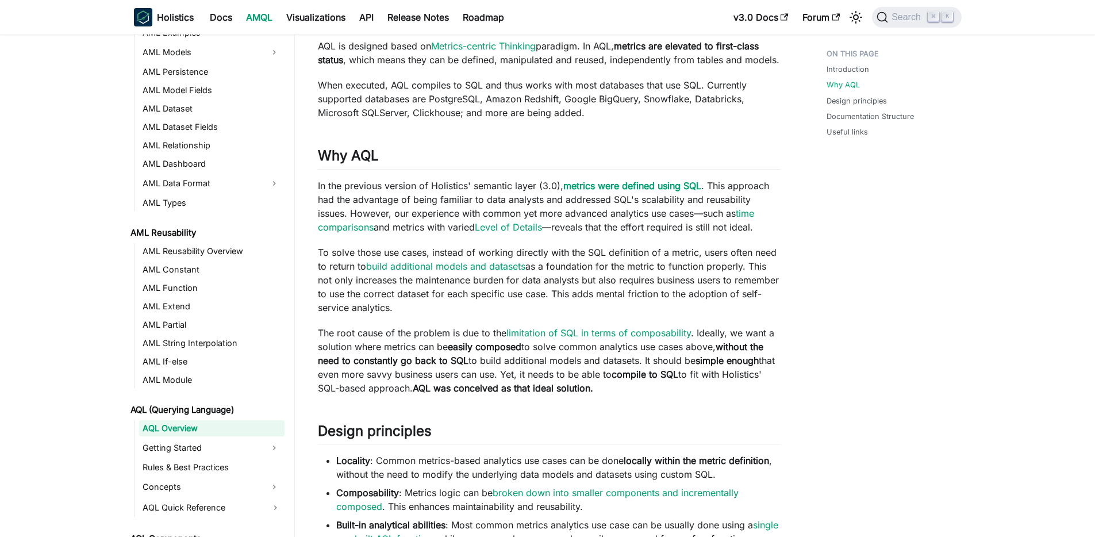
scroll to position [212, 0]
